Goal: Task Accomplishment & Management: Manage account settings

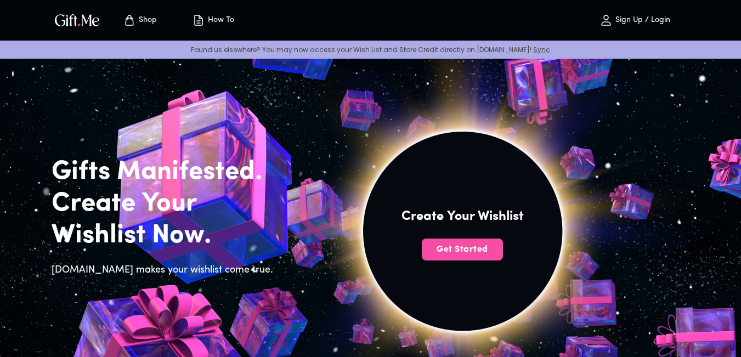
click at [468, 254] on span "Get Started" at bounding box center [462, 250] width 81 height 12
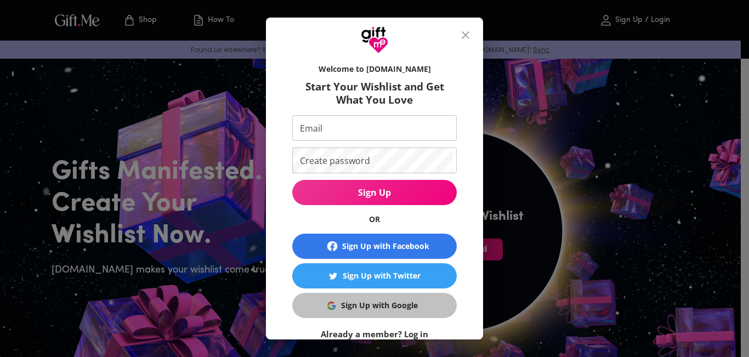
click at [331, 305] on img "button" at bounding box center [331, 306] width 8 height 8
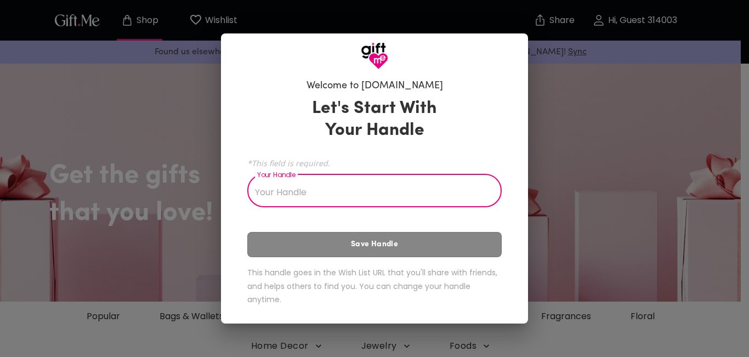
click at [374, 190] on input "Your Handle" at bounding box center [368, 192] width 242 height 31
type input "rav"
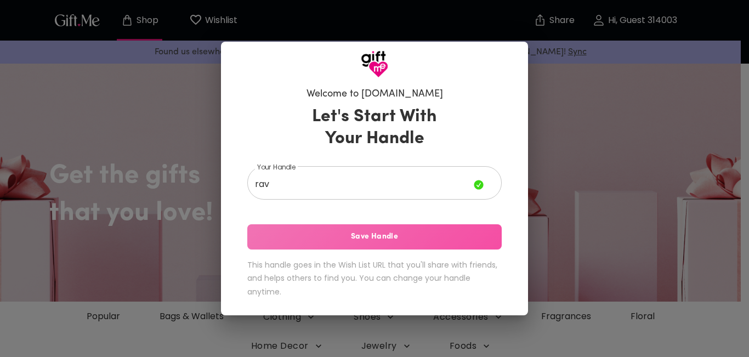
click at [362, 246] on button "Save Handle" at bounding box center [374, 236] width 254 height 25
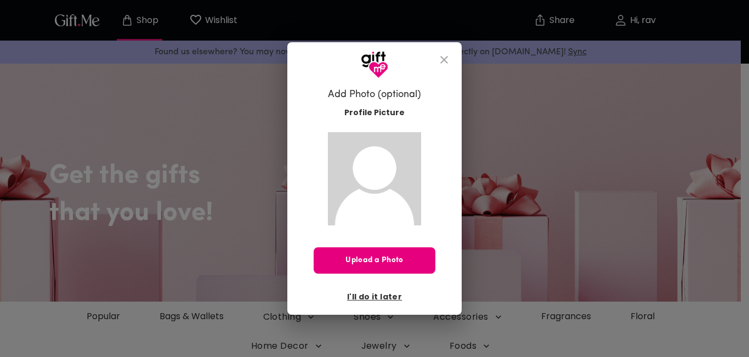
click at [444, 64] on icon "close" at bounding box center [444, 59] width 13 height 13
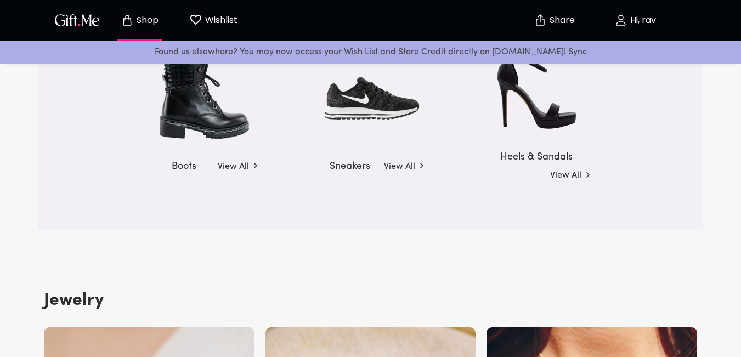
scroll to position [1684, 0]
